Goal: Task Accomplishment & Management: Manage account settings

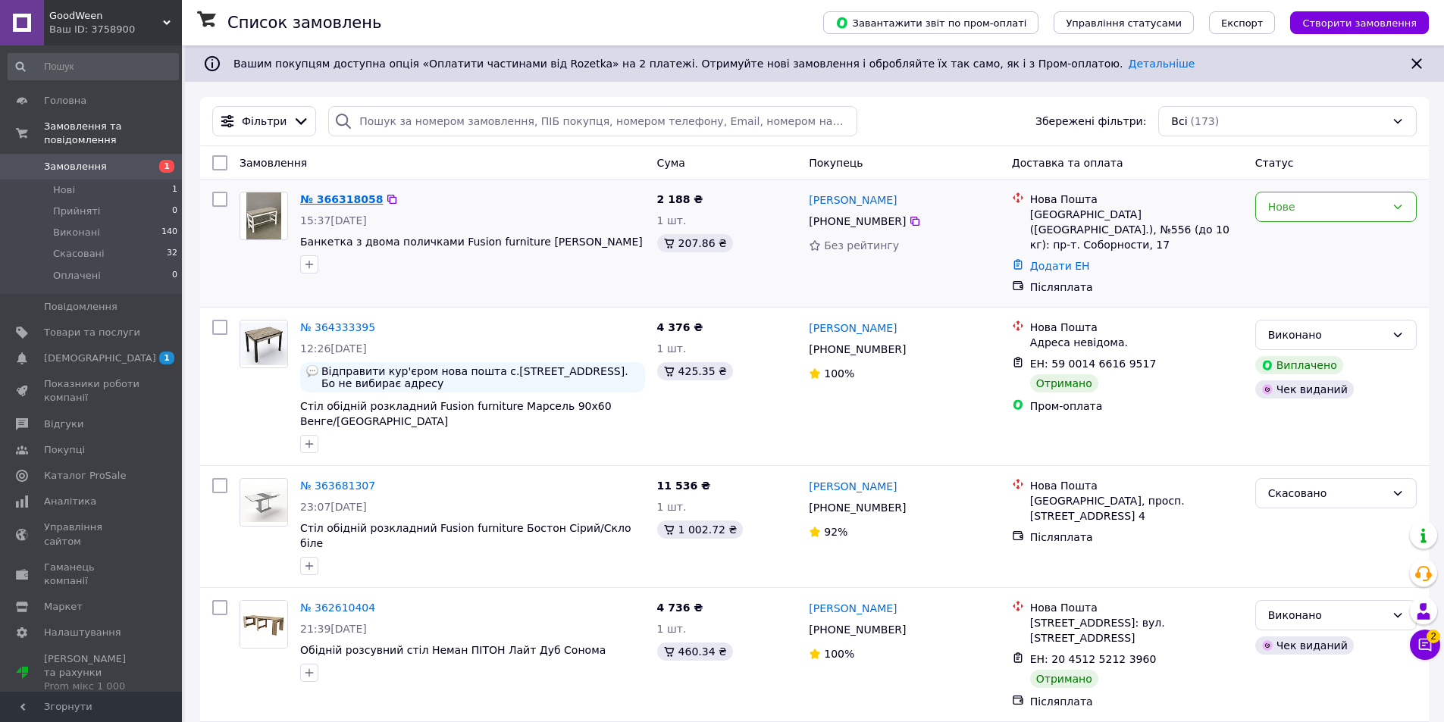
click at [341, 200] on link "№ 366318058" at bounding box center [341, 199] width 83 height 12
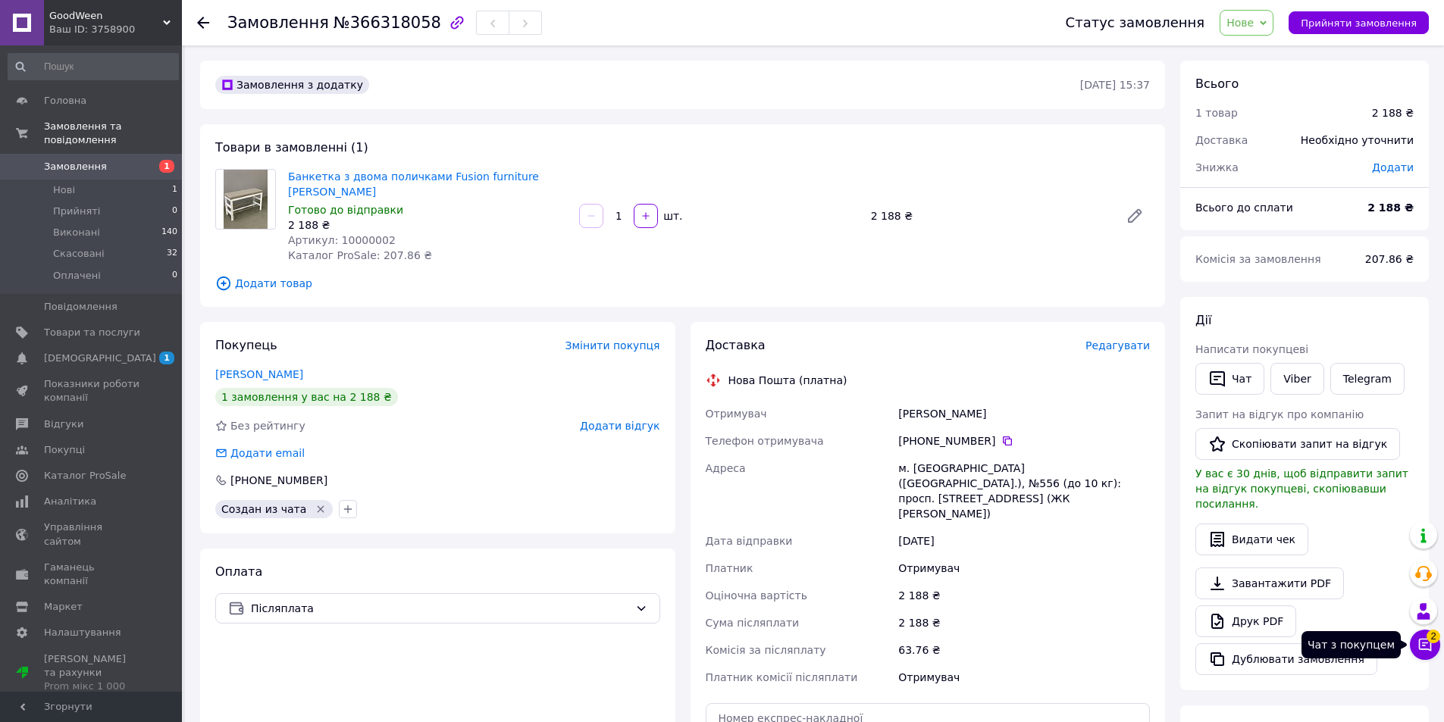
click at [1436, 639] on span "2" at bounding box center [1433, 634] width 14 height 14
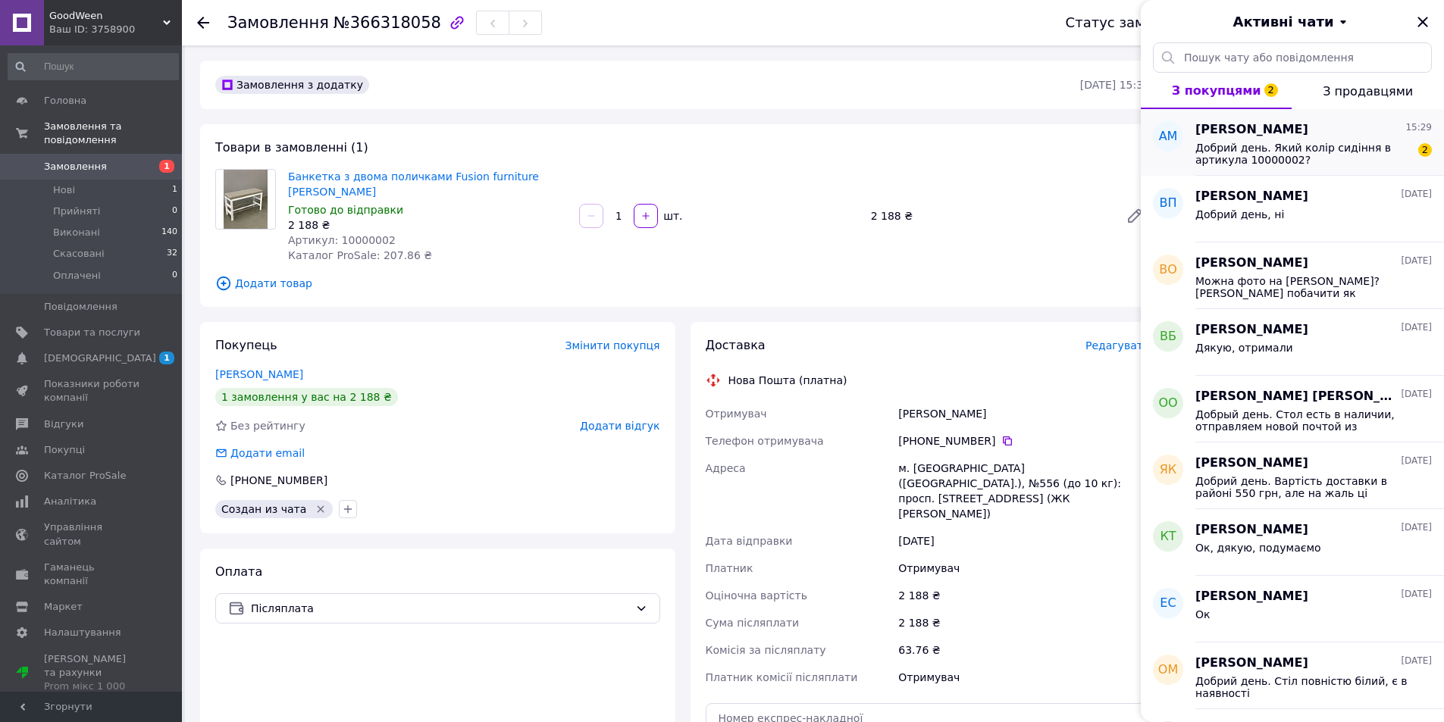
click at [1254, 152] on span "Добрий день. Який колір сидіння в артикула 10000002?" at bounding box center [1302, 154] width 215 height 24
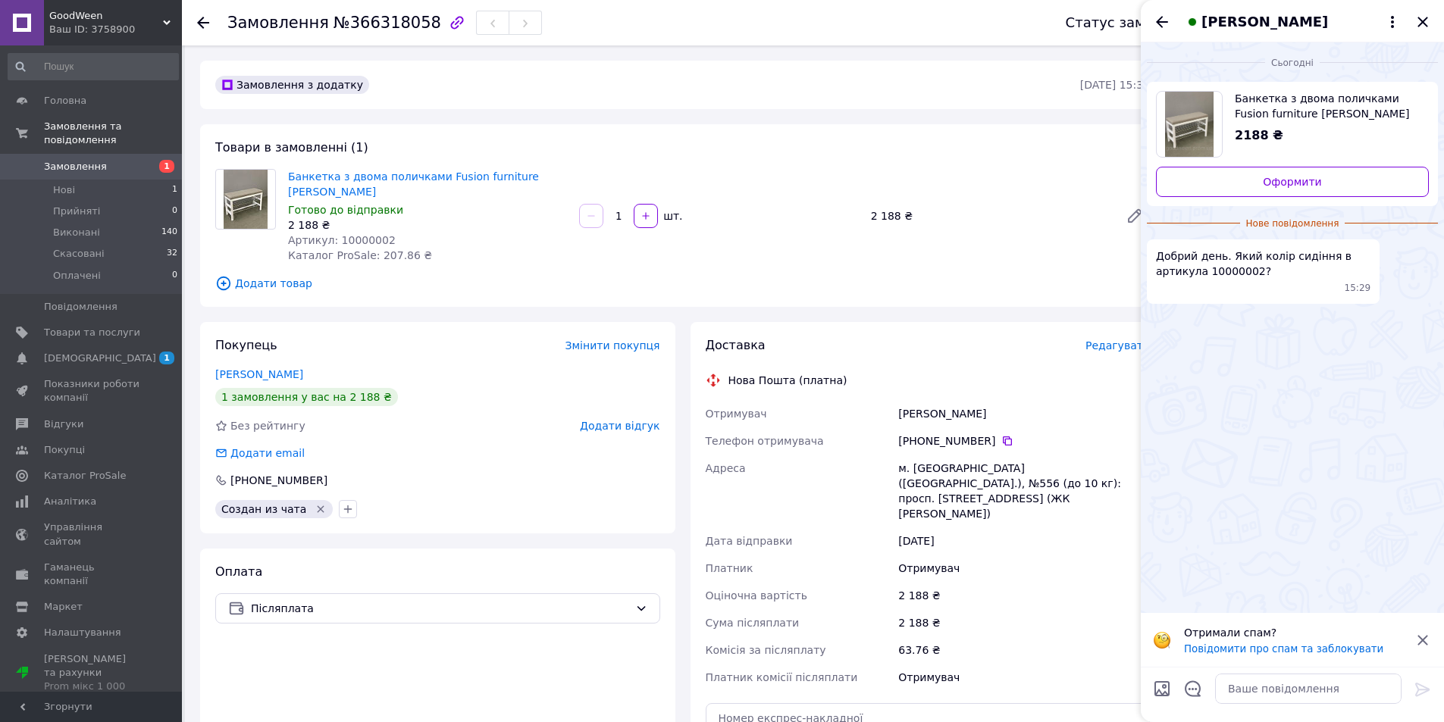
click at [1272, 704] on div at bounding box center [1308, 689] width 199 height 42
drag, startPoint x: 1229, startPoint y: 685, endPoint x: 1242, endPoint y: 697, distance: 17.2
click at [1230, 686] on textarea at bounding box center [1308, 689] width 186 height 30
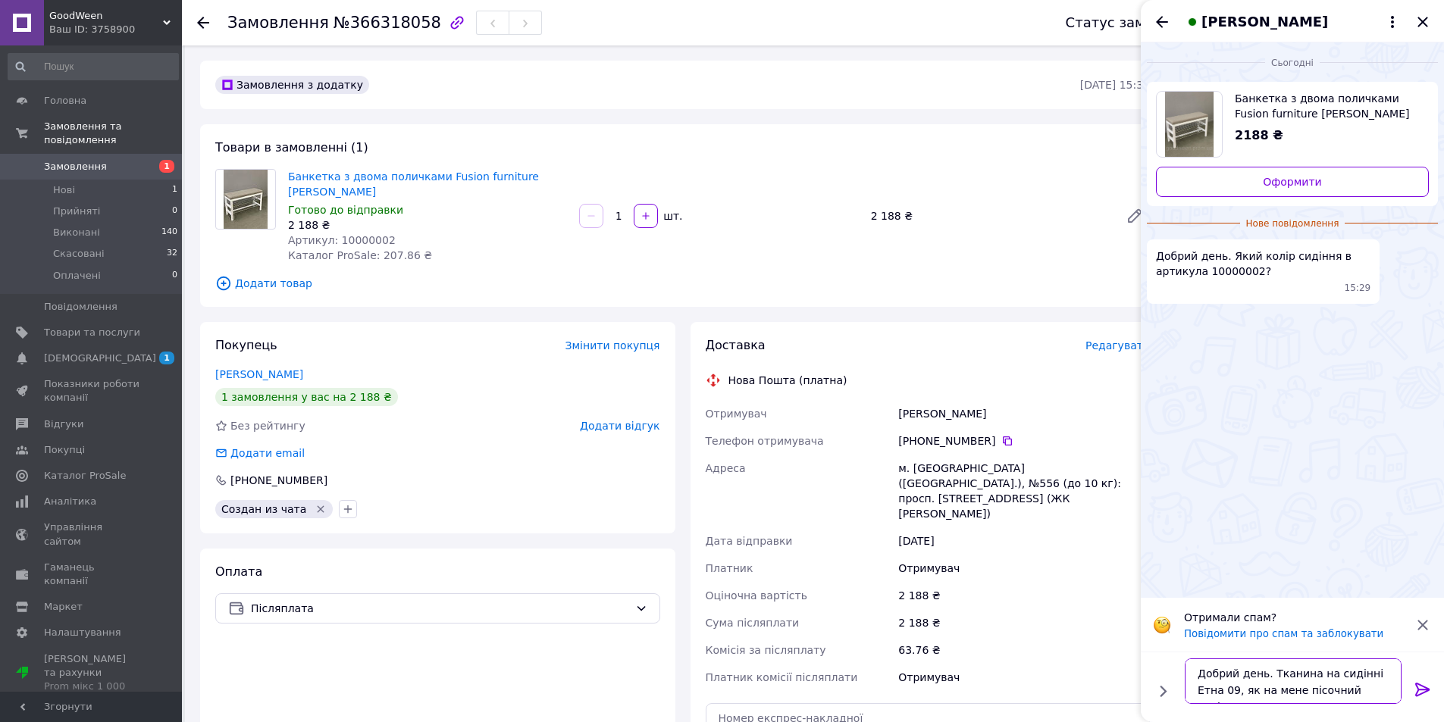
type textarea "Добрий день. Тканина на сидінні Етна 09, як на мене пісочний колір"
click at [1426, 687] on icon at bounding box center [1422, 690] width 14 height 14
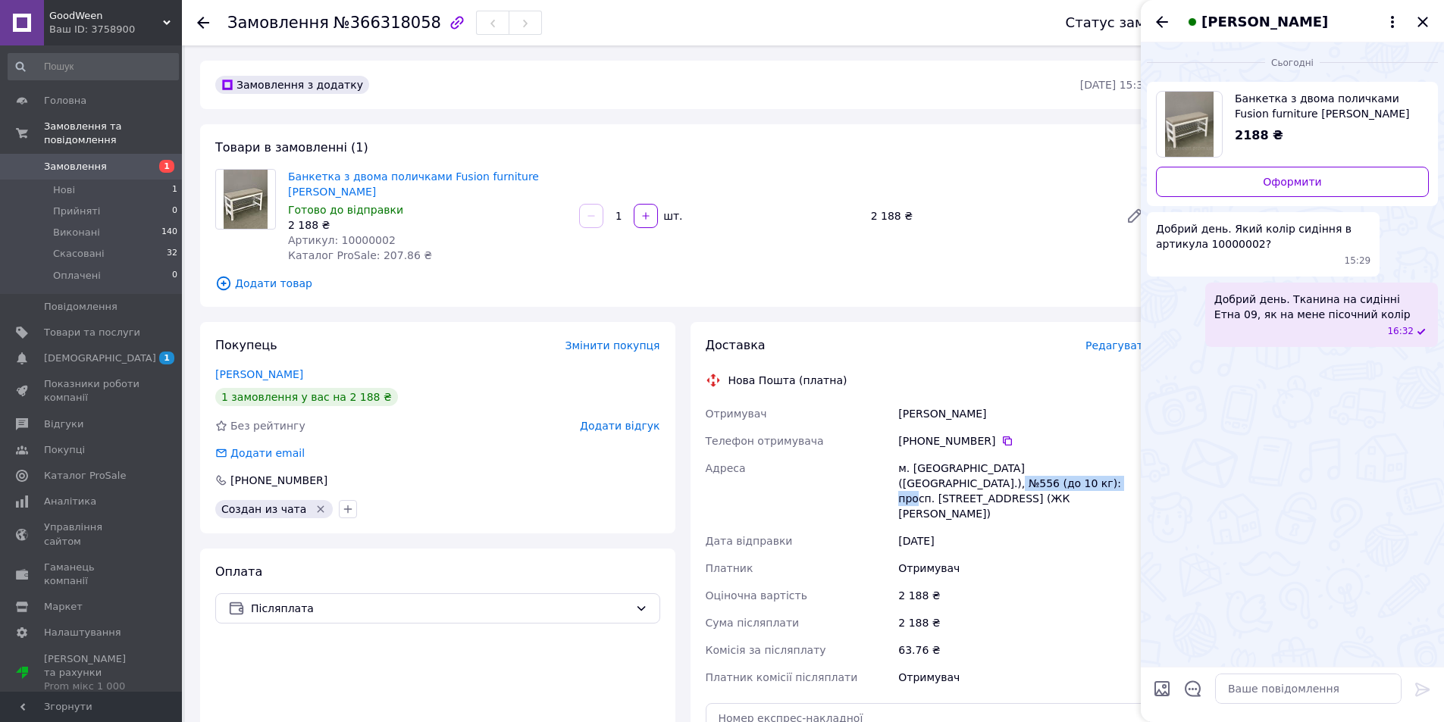
drag, startPoint x: 1095, startPoint y: 456, endPoint x: 972, endPoint y: 465, distance: 123.9
click at [972, 465] on div "м. [GEOGRAPHIC_DATA] ([GEOGRAPHIC_DATA].), №556 (до 10 кг): просп. [STREET_ADDR…" at bounding box center [1024, 491] width 258 height 73
copy div "просп. Соборності, 17"
drag, startPoint x: 1428, startPoint y: 24, endPoint x: 1414, endPoint y: 27, distance: 14.0
click at [1426, 24] on icon "Закрити" at bounding box center [1423, 22] width 18 height 18
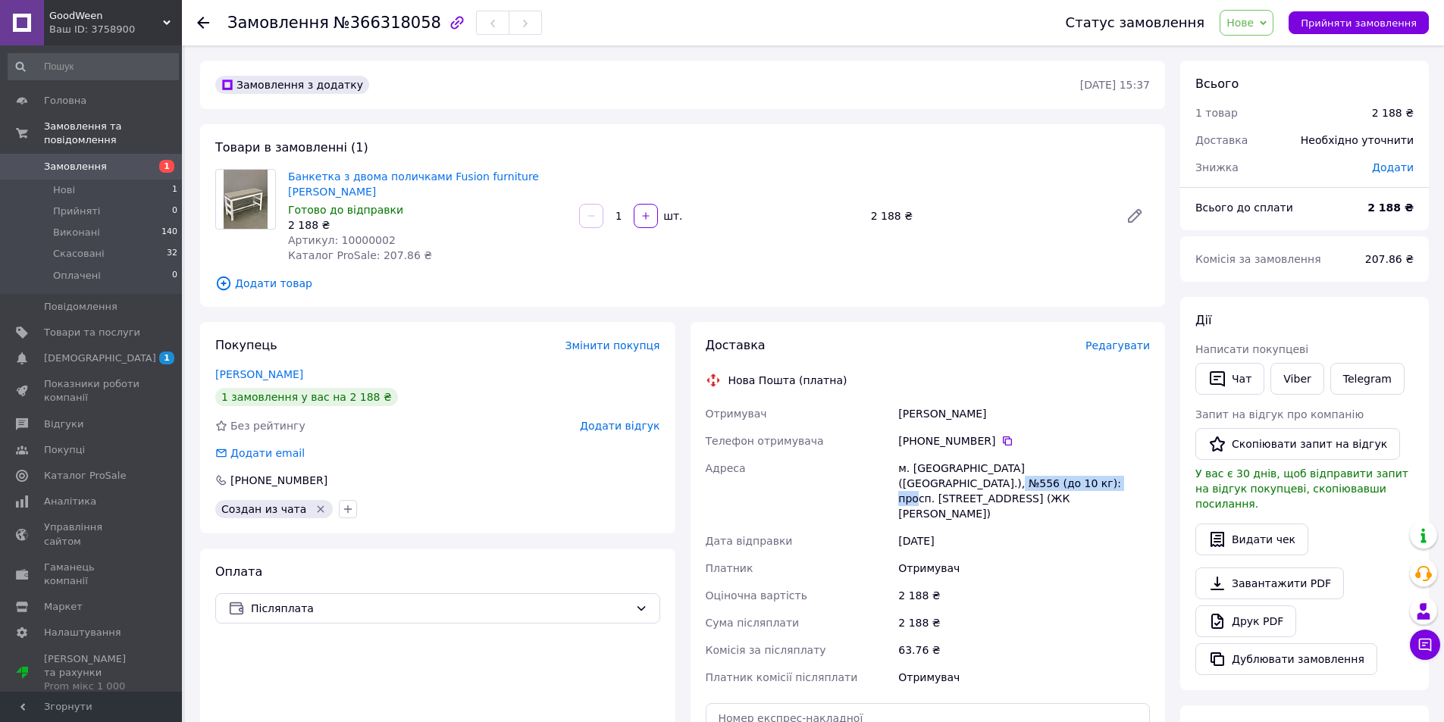
click at [1254, 22] on span "Нове" at bounding box center [1239, 23] width 27 height 12
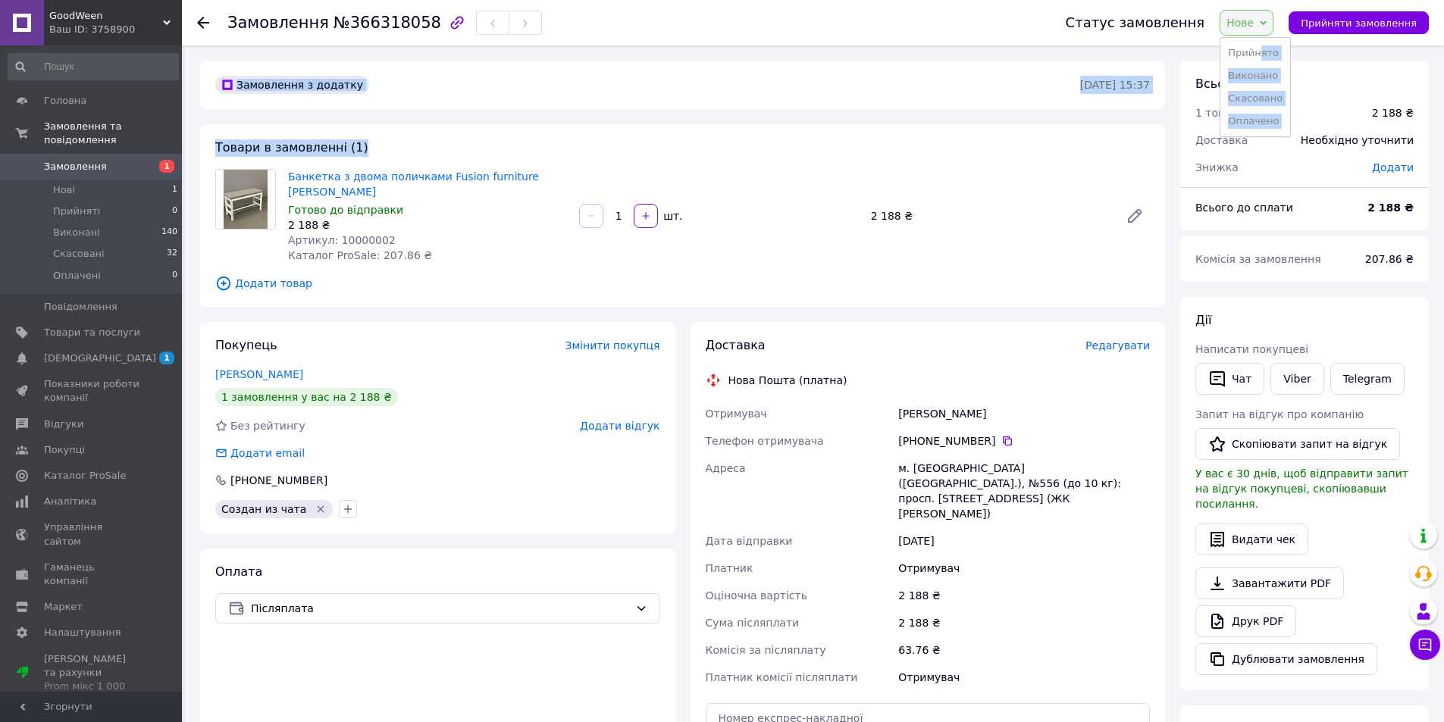
drag, startPoint x: 1276, startPoint y: 55, endPoint x: 920, endPoint y: 147, distance: 367.9
click at [922, 145] on div "Замовлення №366318058 Статус замовлення [GEOGRAPHIC_DATA] Скасовано Оплачено Пр…" at bounding box center [814, 555] width 1259 height 1021
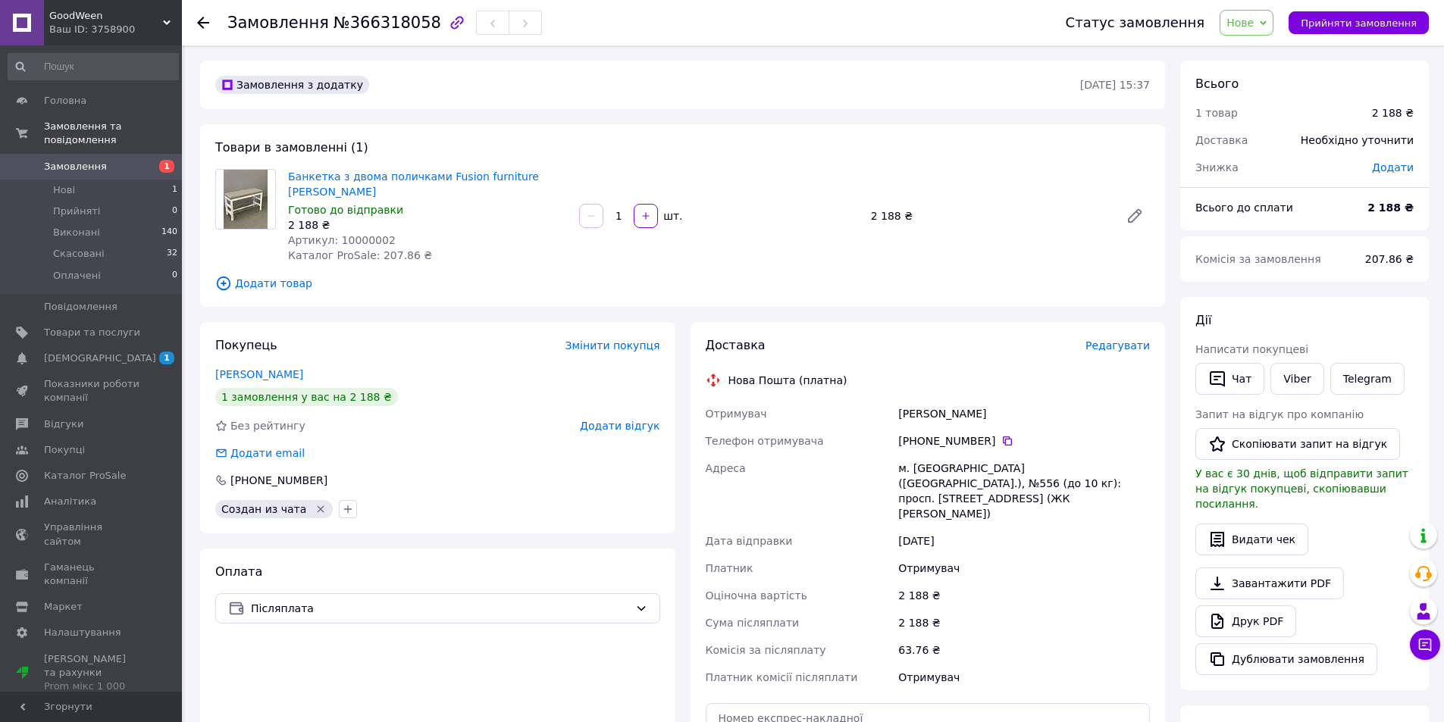
click at [1119, 340] on span "Редагувати" at bounding box center [1117, 346] width 64 height 12
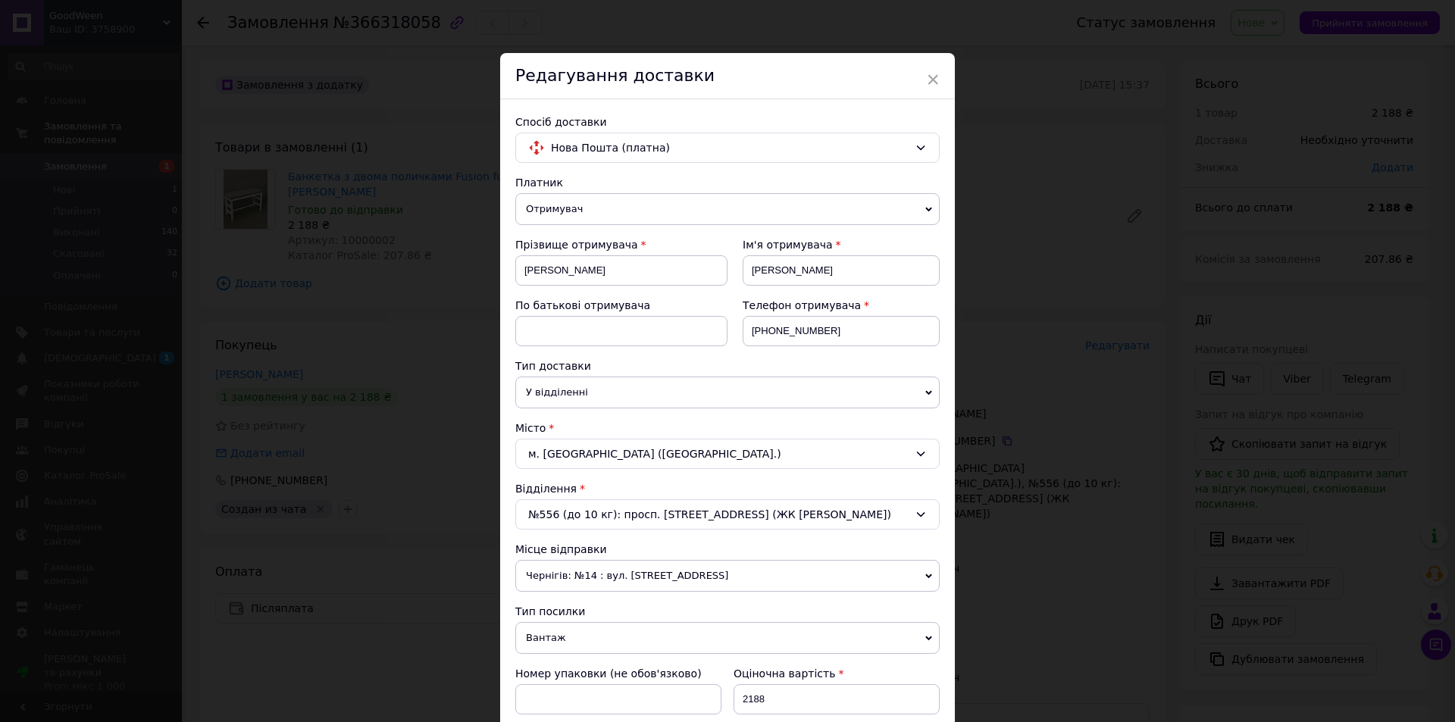
drag, startPoint x: 850, startPoint y: 514, endPoint x: 819, endPoint y: 516, distance: 30.4
click at [846, 514] on div "№556 (до 10 кг): просп. [STREET_ADDRESS] (ЖК [PERSON_NAME])" at bounding box center [727, 514] width 424 height 30
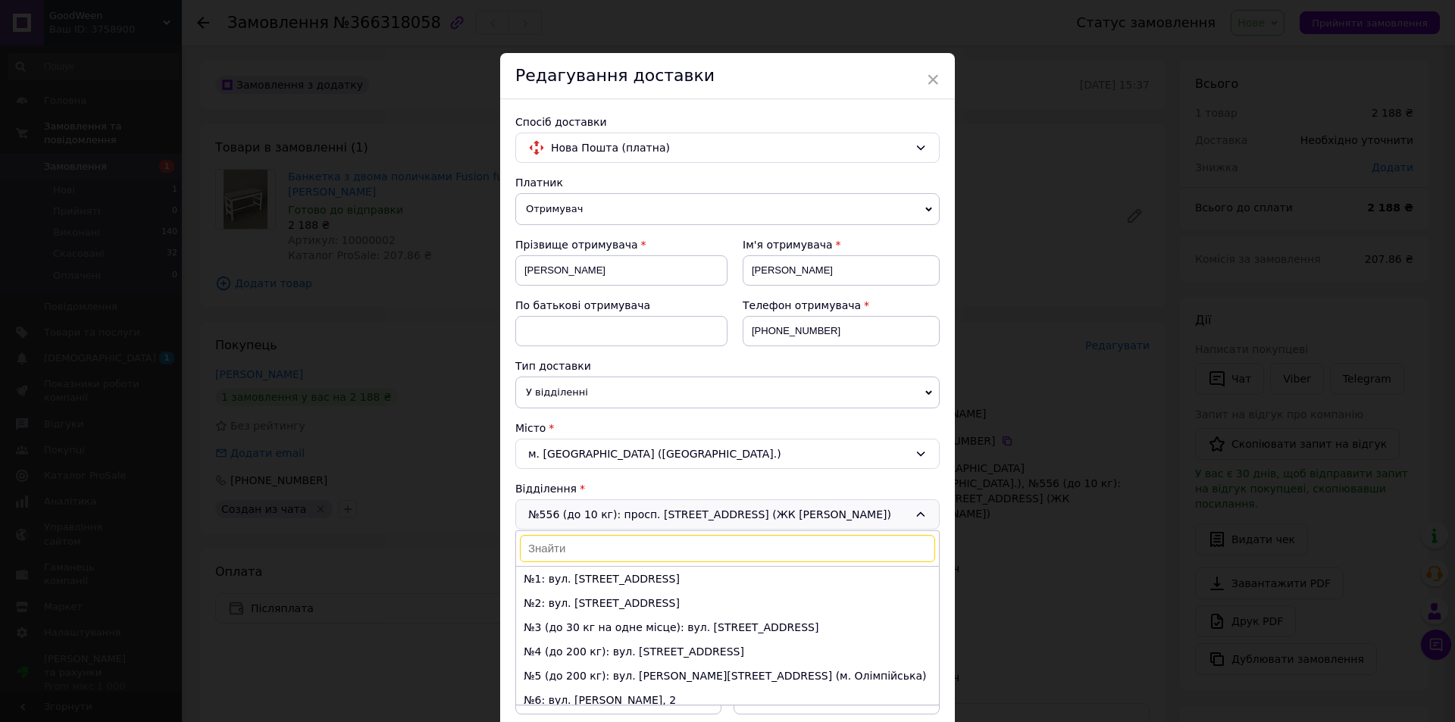
scroll to position [9690, 0]
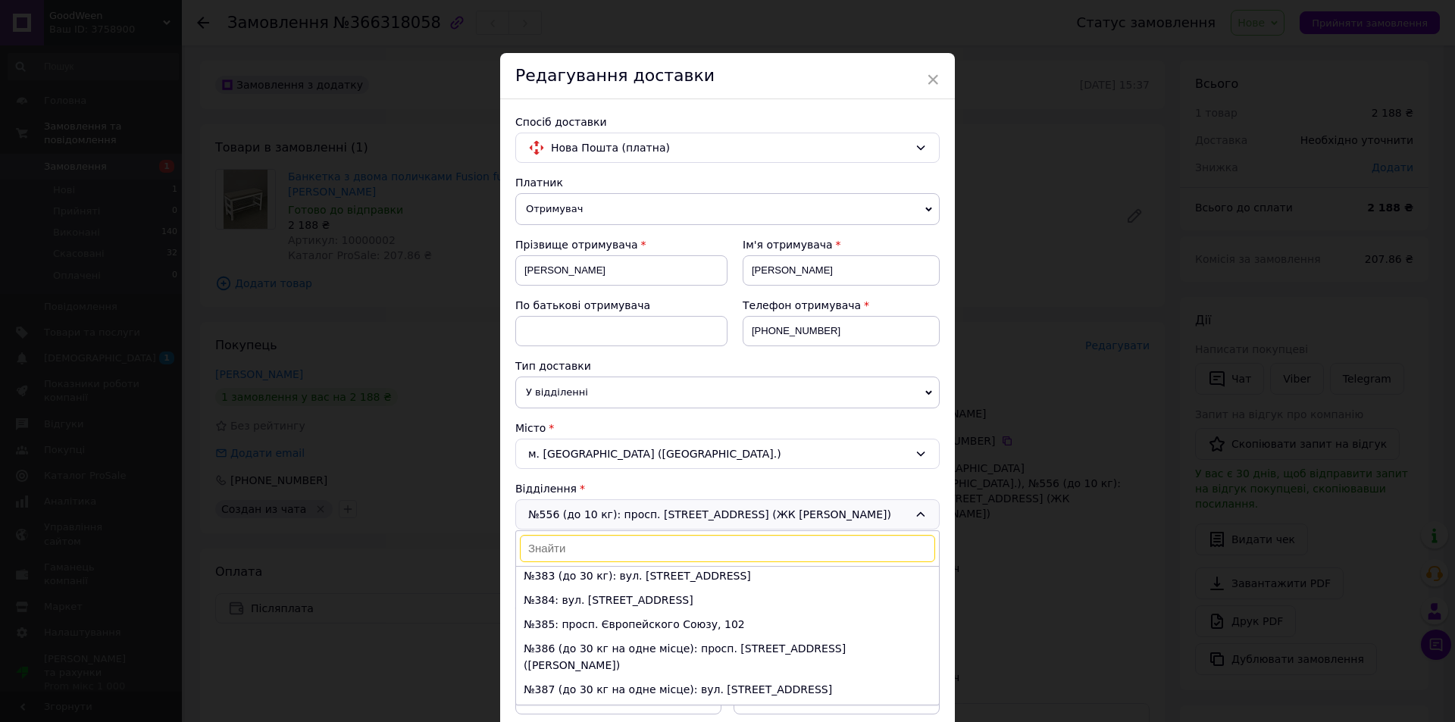
click at [589, 553] on input at bounding box center [727, 548] width 415 height 27
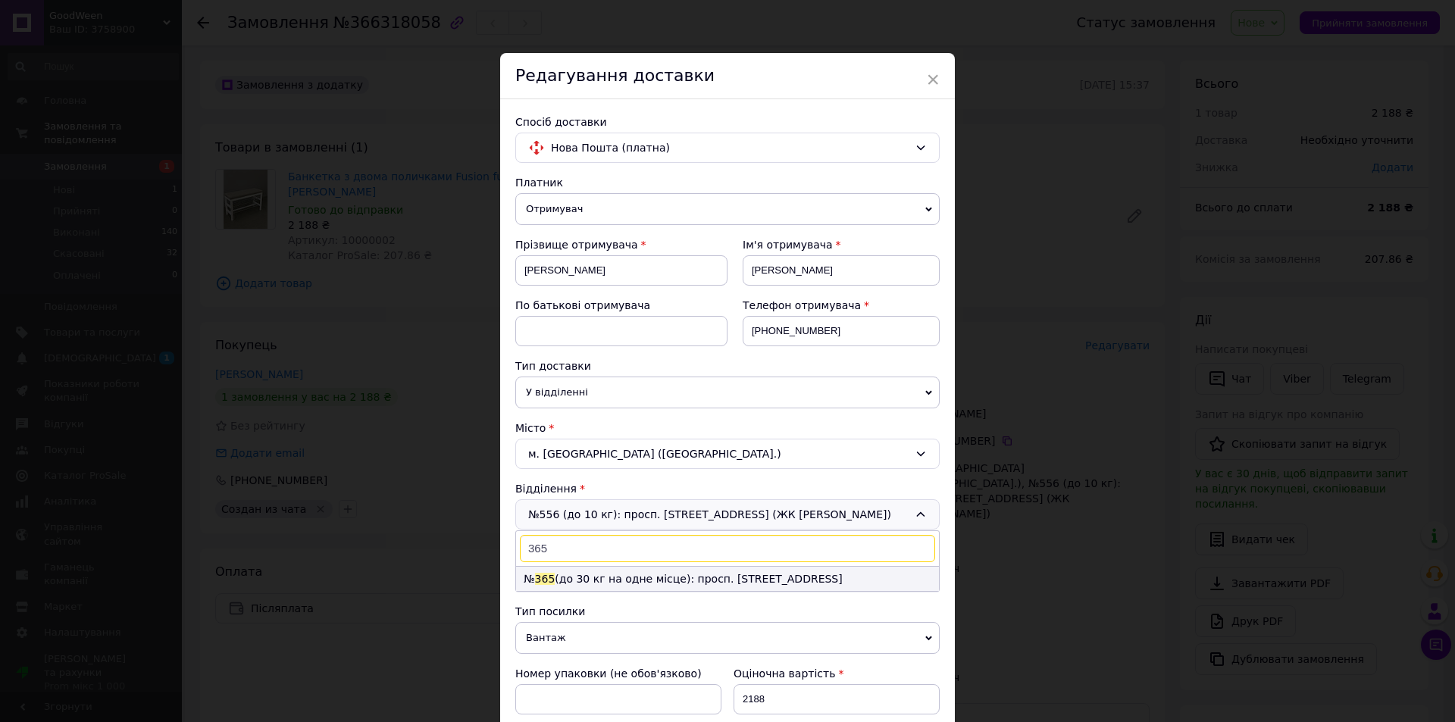
type input "365"
click at [639, 581] on li "№ 365 (до 30 кг на одне місце): просп. [STREET_ADDRESS]" at bounding box center [727, 579] width 423 height 24
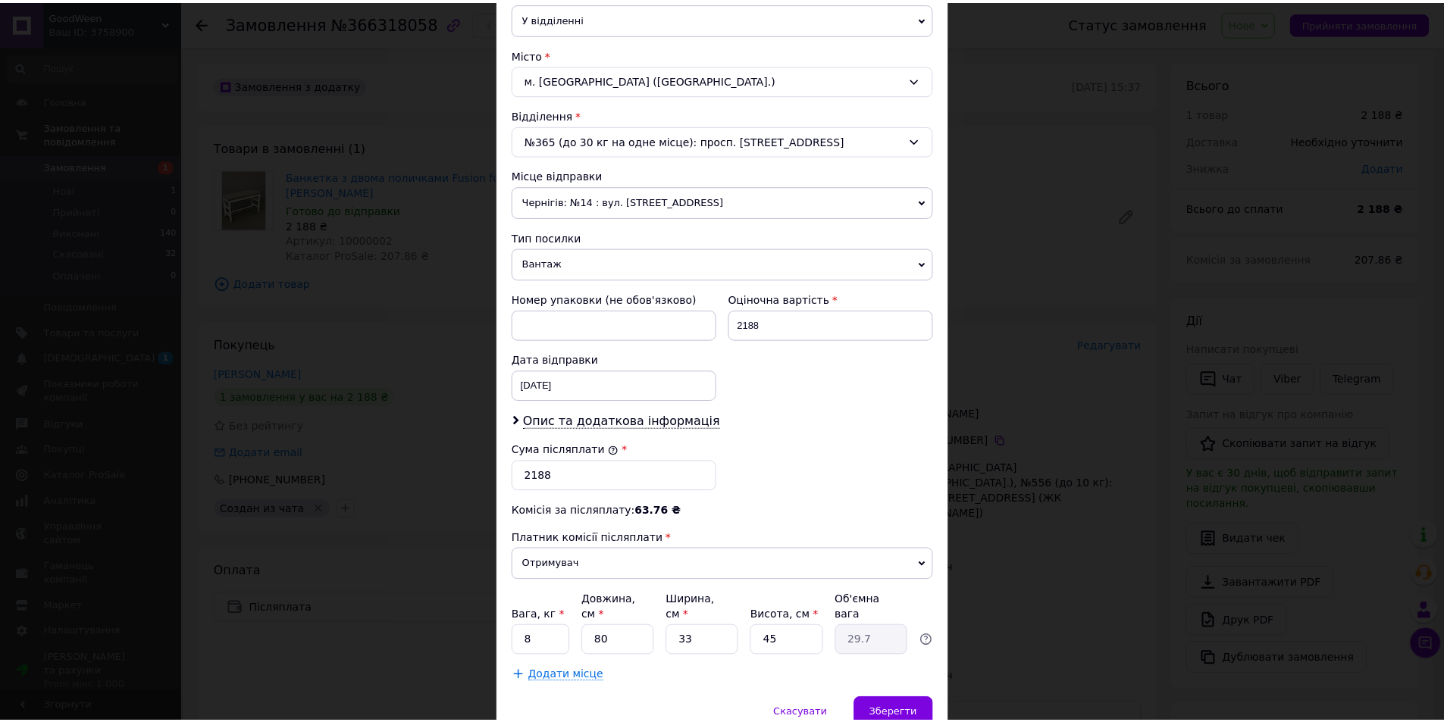
scroll to position [434, 0]
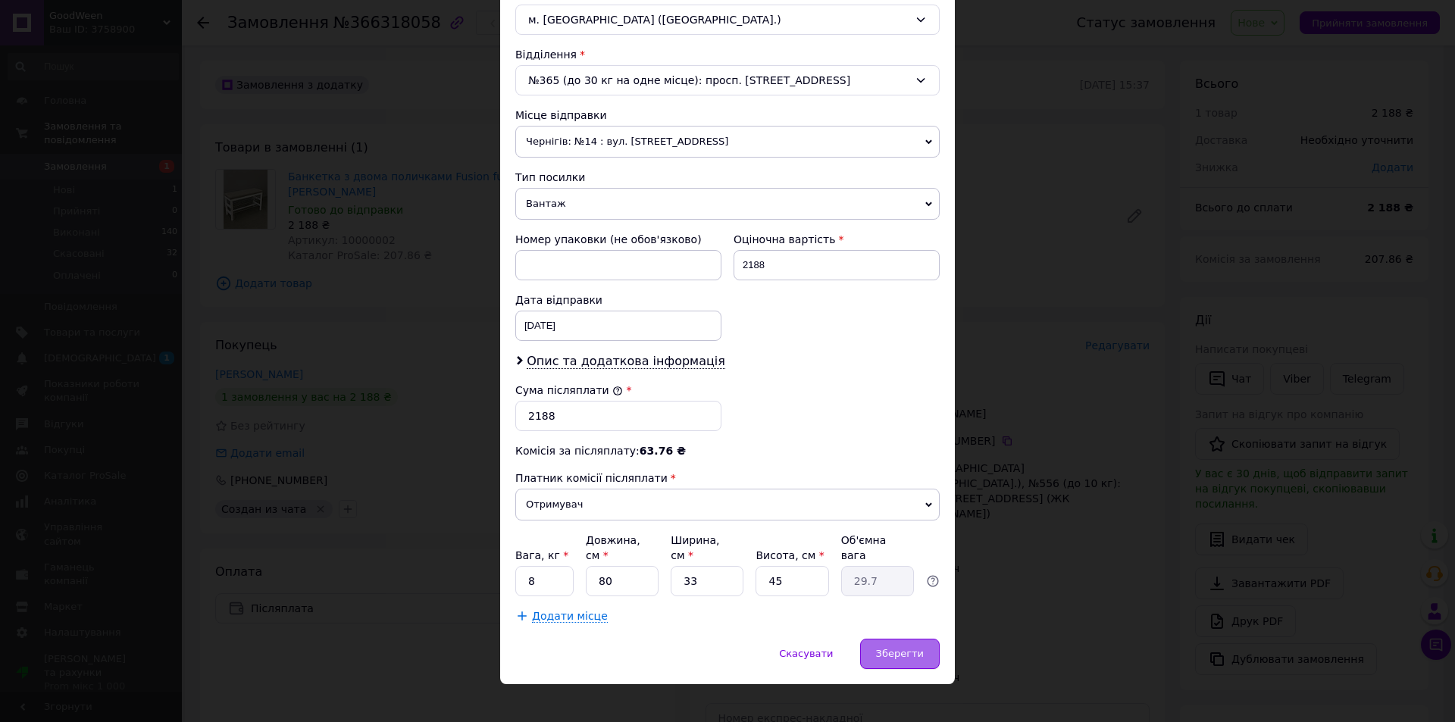
click at [905, 648] on span "Зберегти" at bounding box center [900, 653] width 48 height 11
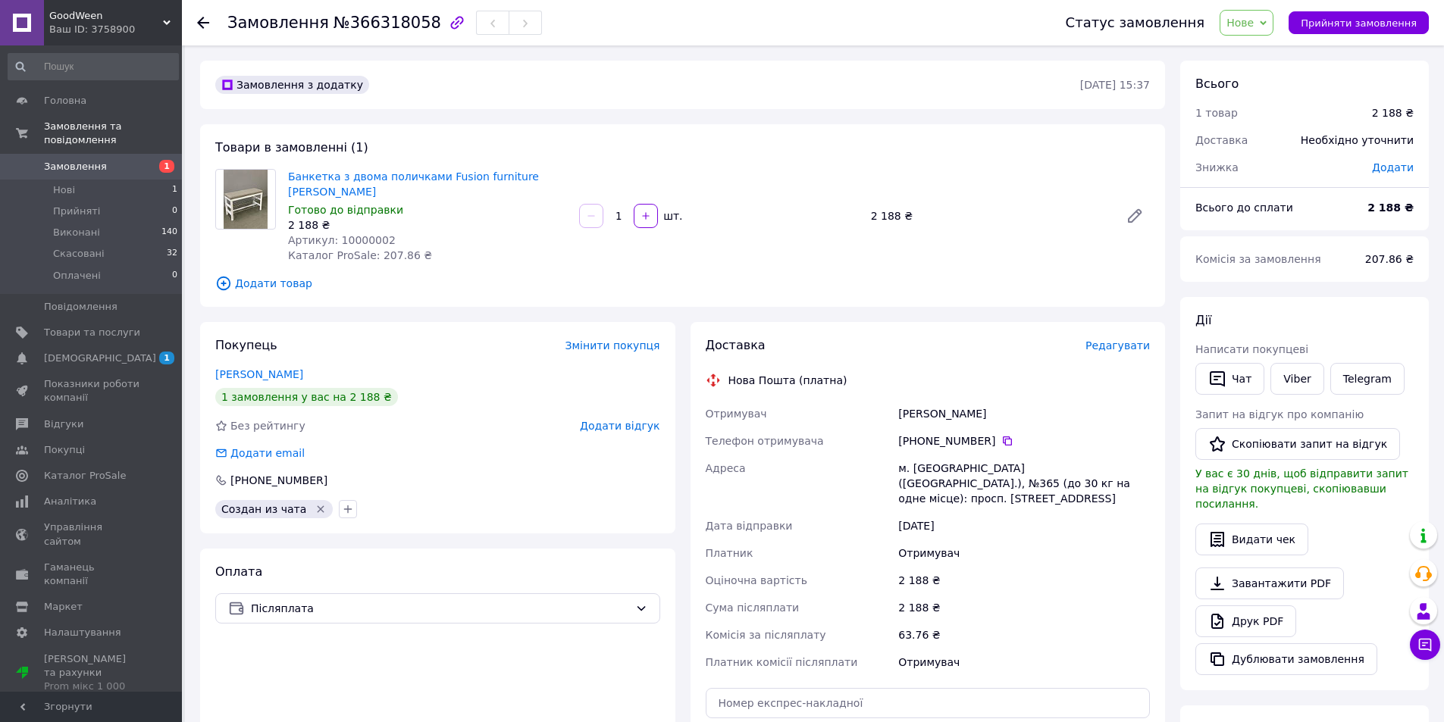
drag, startPoint x: 898, startPoint y: 402, endPoint x: 1000, endPoint y: 398, distance: 101.7
click at [1000, 400] on div "[PERSON_NAME]" at bounding box center [1024, 413] width 258 height 27
copy div "[PERSON_NAME]"
click at [1003, 437] on icon at bounding box center [1007, 441] width 9 height 9
drag, startPoint x: 898, startPoint y: 455, endPoint x: 1039, endPoint y: 457, distance: 141.0
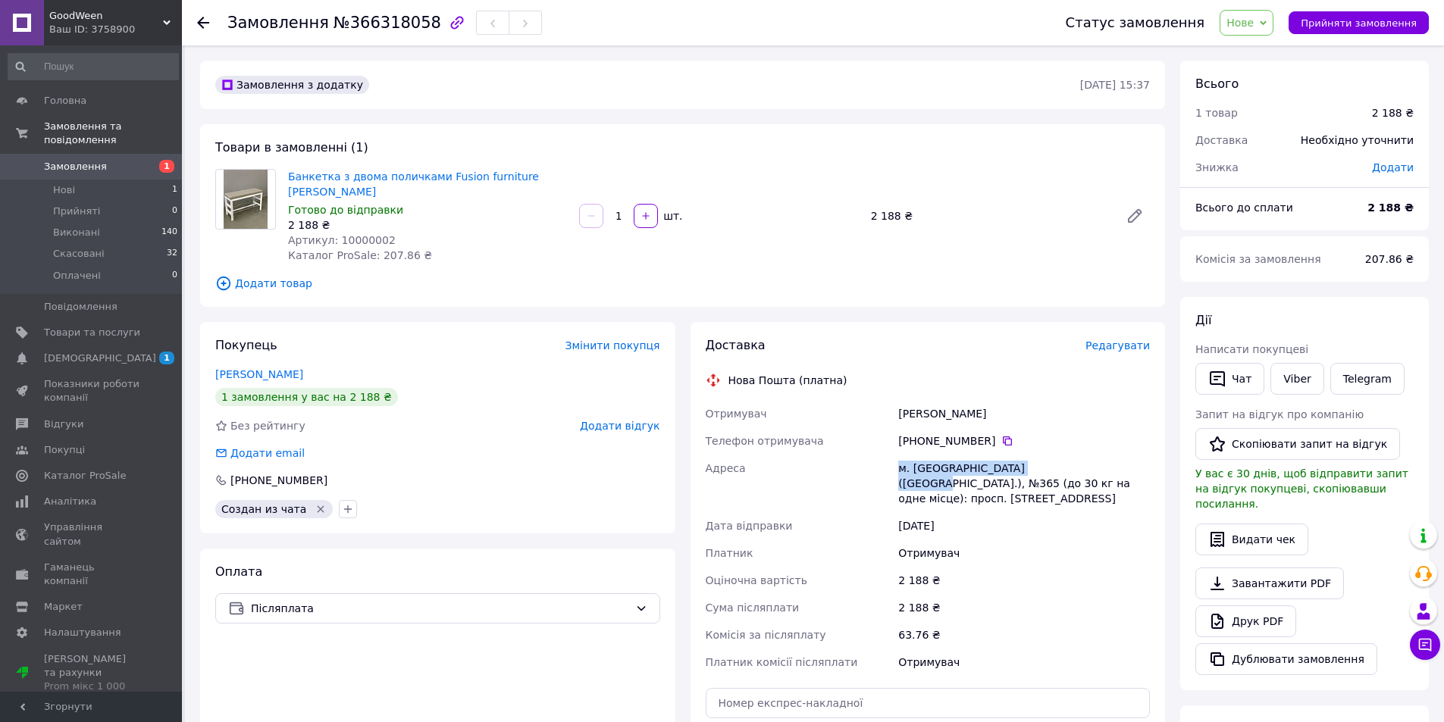
click at [1039, 457] on div "м. [GEOGRAPHIC_DATA] ([GEOGRAPHIC_DATA].), №365 (до 30 кг на одне місце): просп…" at bounding box center [1024, 484] width 258 height 58
copy div "м. [GEOGRAPHIC_DATA] ([GEOGRAPHIC_DATA].), №365"
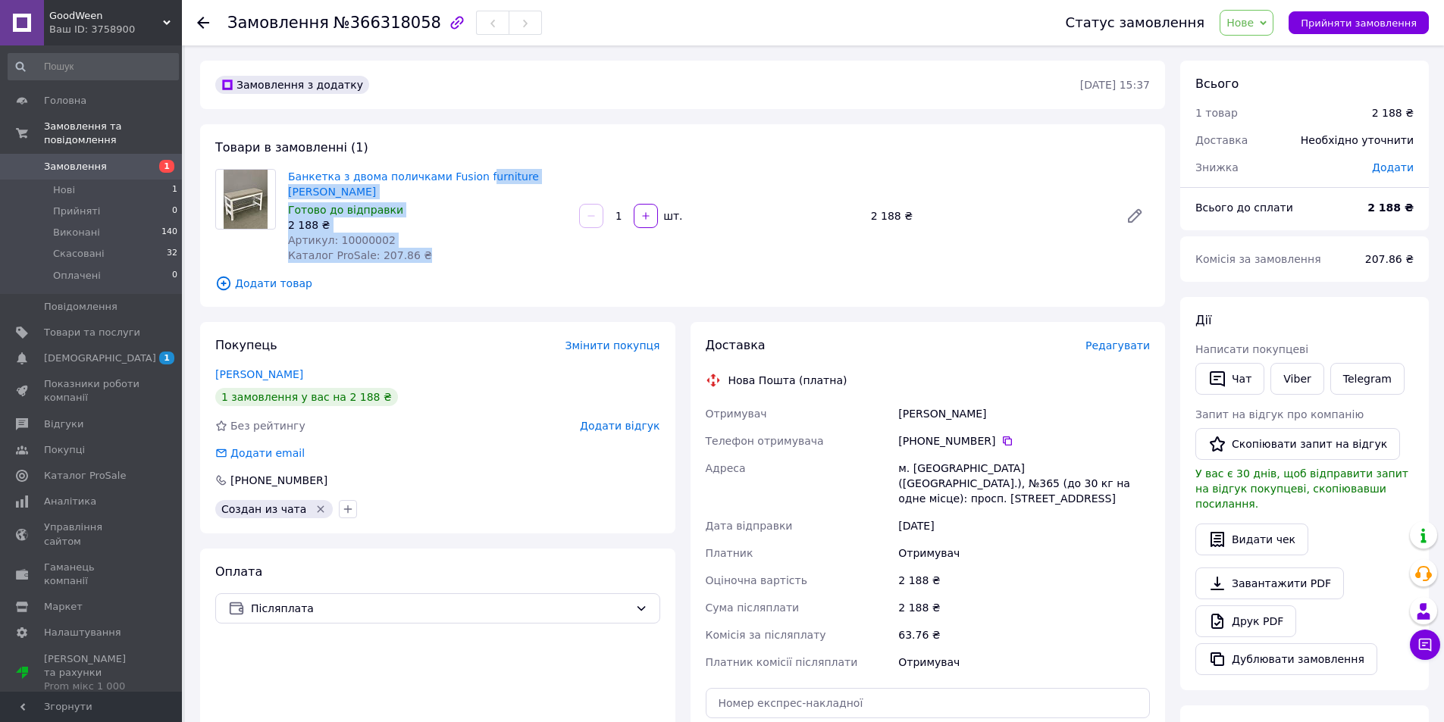
drag, startPoint x: 520, startPoint y: 182, endPoint x: 631, endPoint y: 142, distance: 118.2
click at [471, 183] on div "Банкетка з двома поличками Fusion furniture [PERSON_NAME] Готово до відправки 2…" at bounding box center [719, 216] width 874 height 100
drag, startPoint x: 656, startPoint y: 137, endPoint x: 631, endPoint y: 155, distance: 30.9
click at [653, 139] on div "Товари в замовленні (1) Банкетка з двома поличками Fusion furniture [PERSON_NAM…" at bounding box center [682, 215] width 965 height 183
drag, startPoint x: 591, startPoint y: 170, endPoint x: 528, endPoint y: 172, distance: 63.0
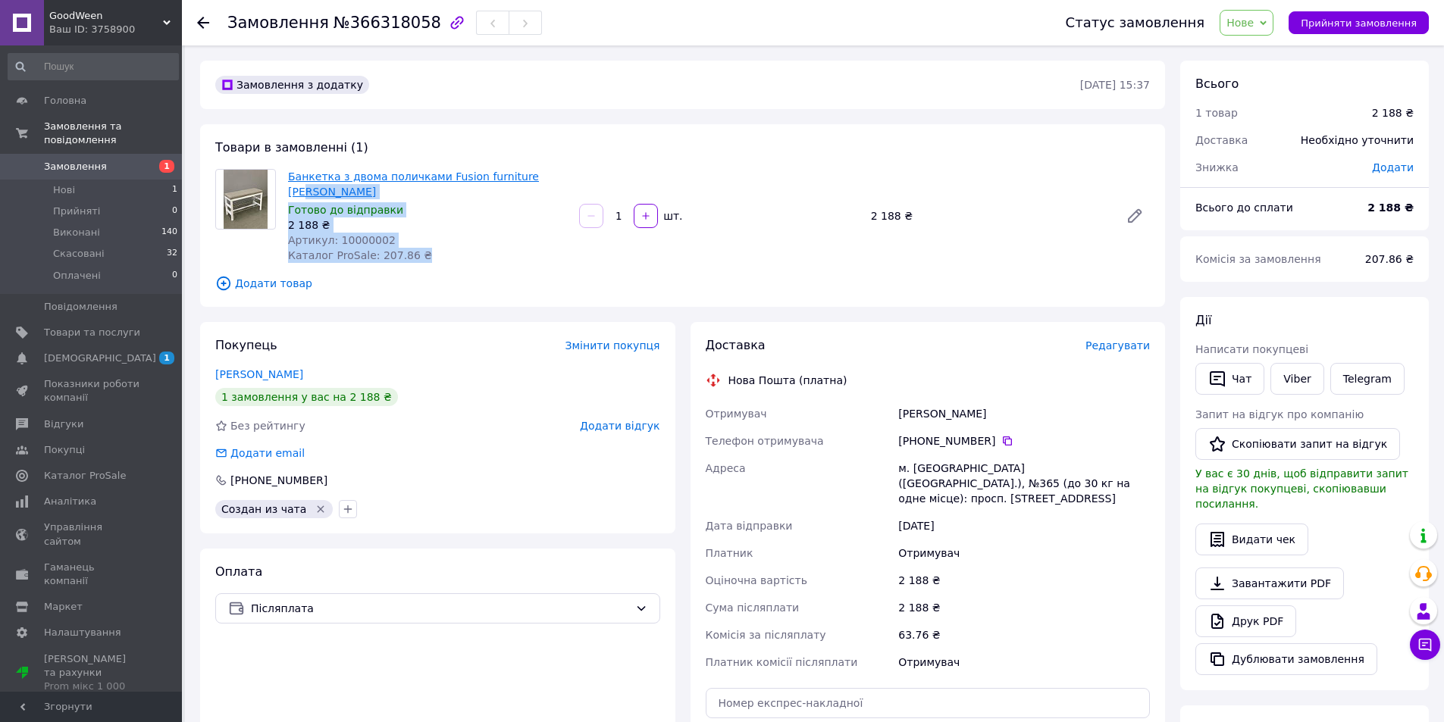
click at [528, 172] on div "Банкетка з двома поличками Fusion furniture [PERSON_NAME] Готово до відправки 2…" at bounding box center [719, 216] width 874 height 100
drag, startPoint x: 632, startPoint y: 126, endPoint x: 609, endPoint y: 135, distance: 24.5
click at [615, 133] on div "Товари в замовленні (1) Банкетка з двома поличками Fusion furniture [PERSON_NAM…" at bounding box center [682, 215] width 965 height 183
drag, startPoint x: 511, startPoint y: 164, endPoint x: 563, endPoint y: 165, distance: 52.3
click at [564, 165] on div "Товари в замовленні (1) Банкетка з двома поличками Fusion furniture [PERSON_NAM…" at bounding box center [682, 215] width 965 height 183
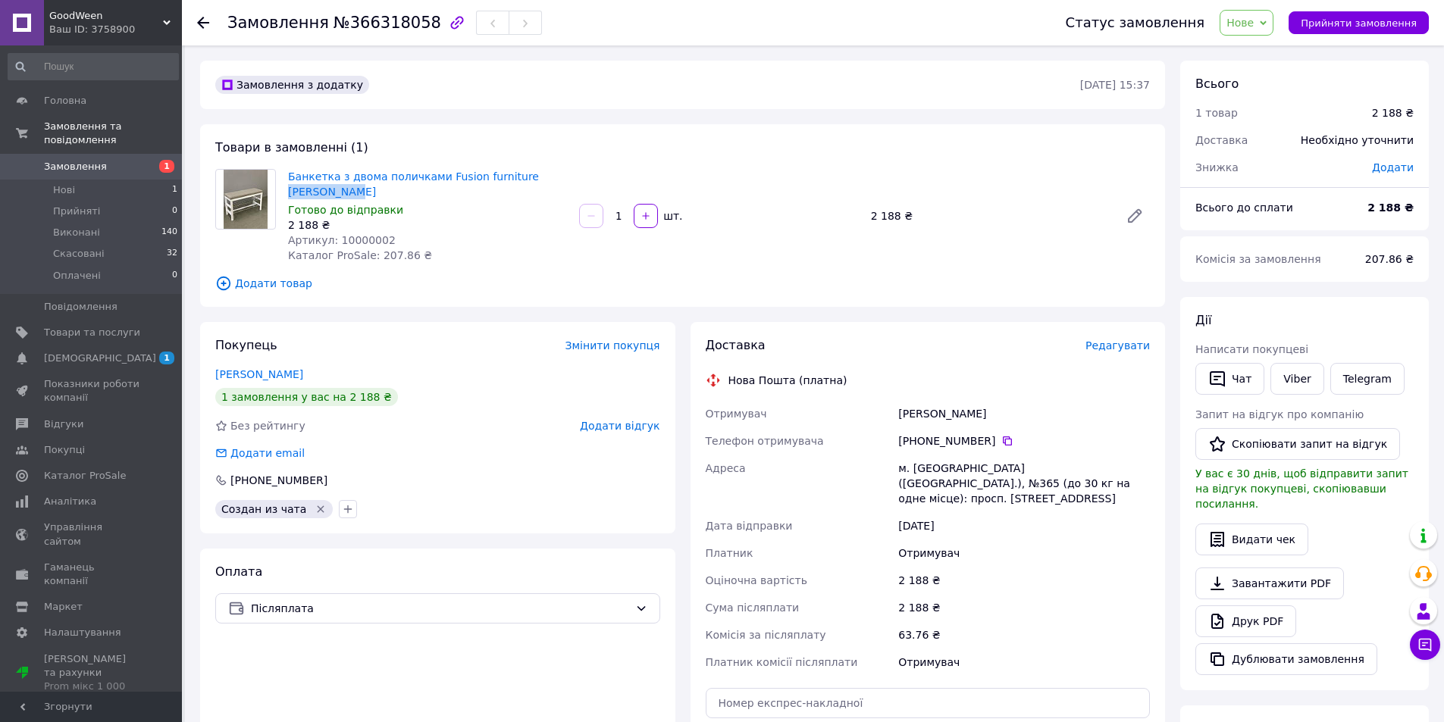
copy link "[PERSON_NAME]"
